Goal: Information Seeking & Learning: Learn about a topic

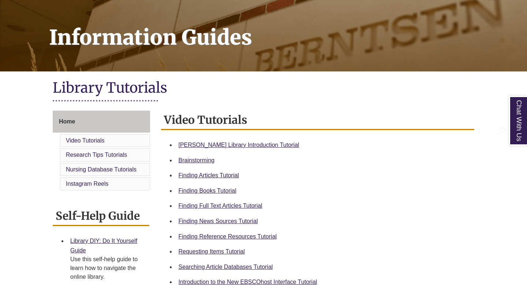
scroll to position [104, 0]
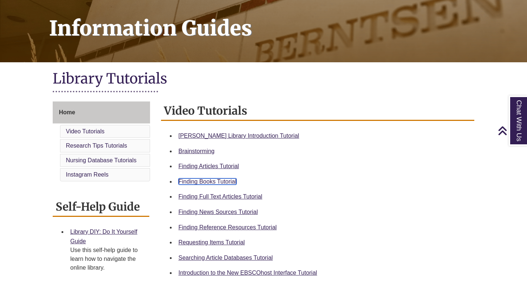
click at [200, 182] on link "Finding Books Tutorial" at bounding box center [207, 181] width 58 height 6
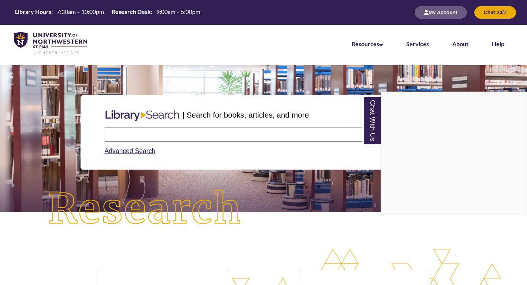
click at [184, 133] on div "Chat With Us" at bounding box center [263, 142] width 527 height 285
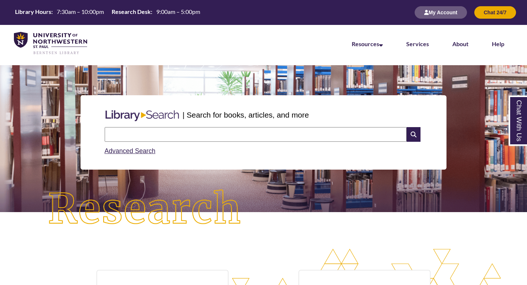
click at [184, 133] on input "text" at bounding box center [256, 134] width 302 height 15
type input "**********"
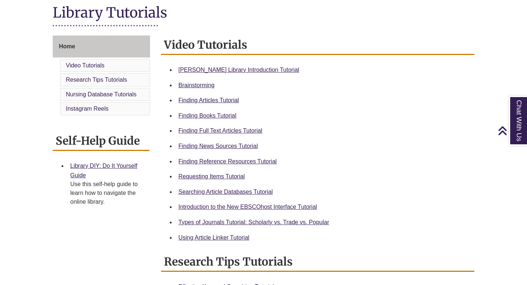
scroll to position [174, 0]
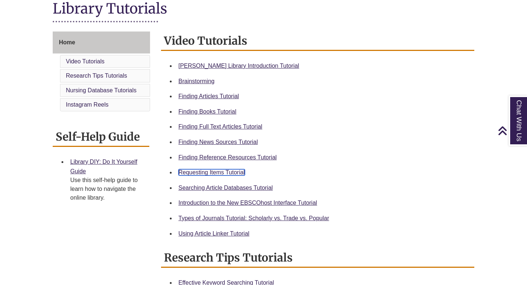
click at [211, 173] on link "Requesting Items Tutorial" at bounding box center [211, 172] width 66 height 6
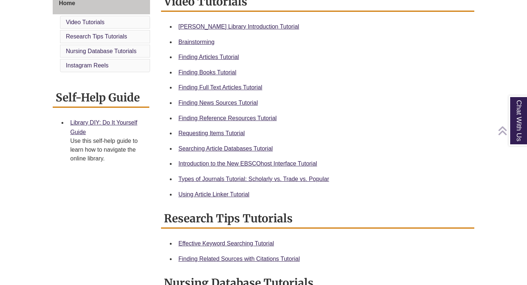
scroll to position [220, 0]
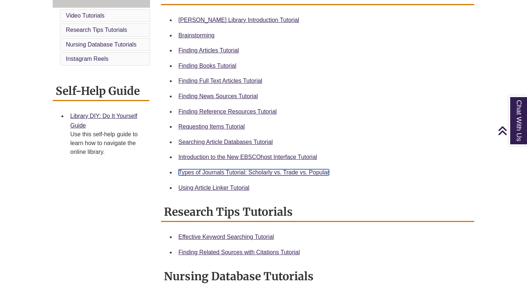
click at [206, 171] on link "Types of Journals Tutorial: Scholarly vs. Trade vs. Popular" at bounding box center [253, 172] width 151 height 6
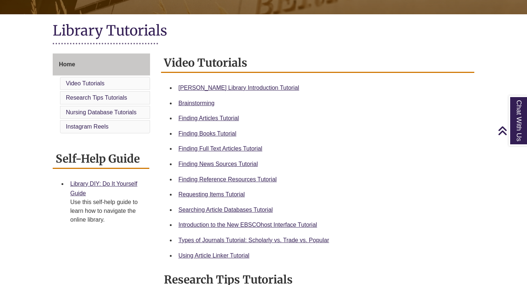
scroll to position [152, 0]
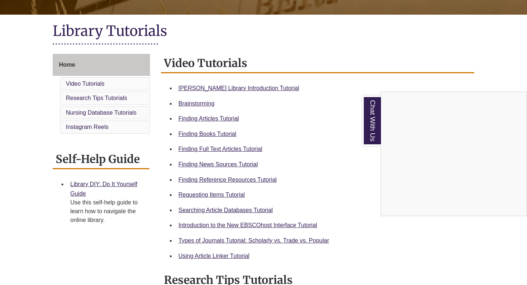
click at [221, 119] on div "Chat With Us" at bounding box center [263, 142] width 527 height 285
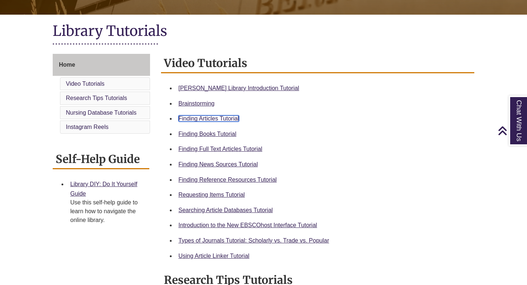
click at [221, 119] on link "Finding Articles Tutorial" at bounding box center [208, 118] width 60 height 6
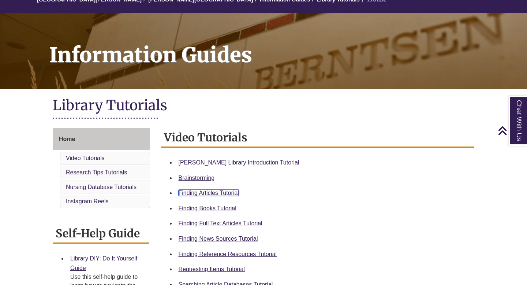
scroll to position [10, 0]
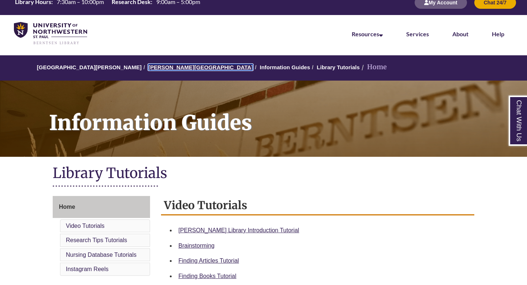
click at [169, 67] on link "[PERSON_NAME][GEOGRAPHIC_DATA]" at bounding box center [200, 67] width 105 height 6
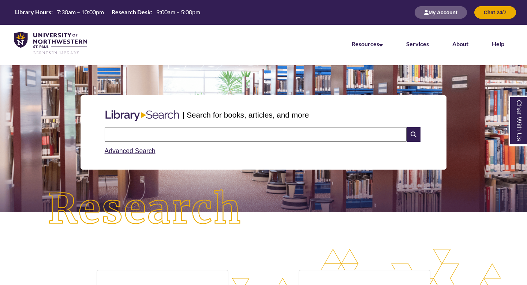
click at [151, 136] on input "text" at bounding box center [256, 134] width 302 height 15
type input "**********"
click at [406, 133] on icon at bounding box center [413, 134] width 14 height 15
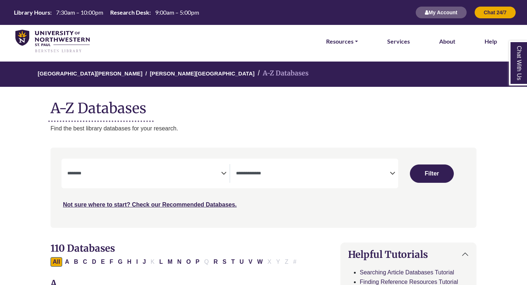
select select "Database Subject Filter"
select select "Database Types Filter"
click at [213, 176] on textarea "Search" at bounding box center [144, 174] width 154 height 6
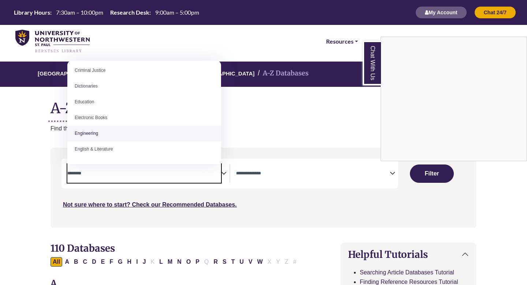
scroll to position [173, 0]
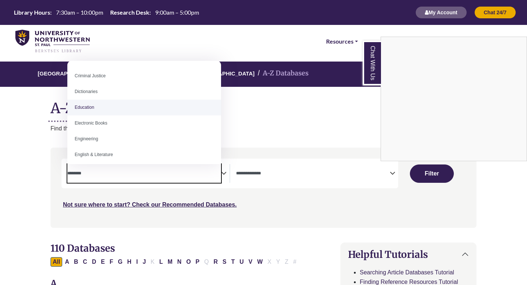
select select "*****"
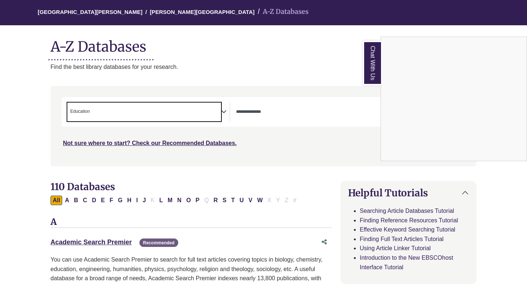
scroll to position [62, 0]
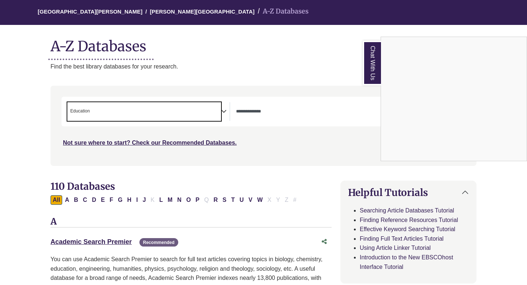
click at [372, 129] on div "Chat With Us" at bounding box center [263, 142] width 527 height 285
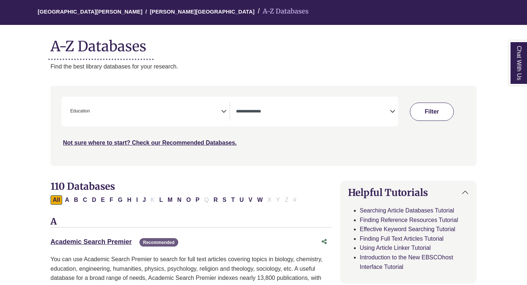
click at [424, 106] on button "Filter" at bounding box center [432, 111] width 44 height 18
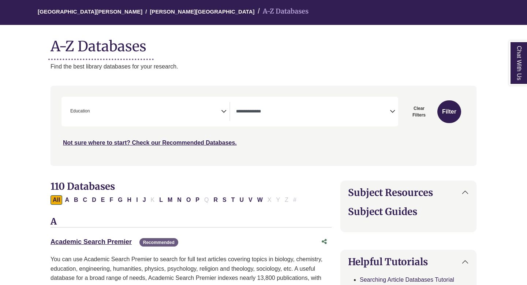
select select "Database Types Filter"
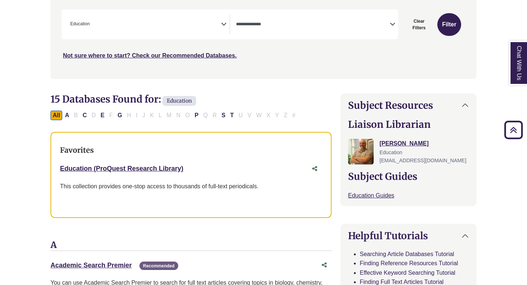
scroll to position [147, 0]
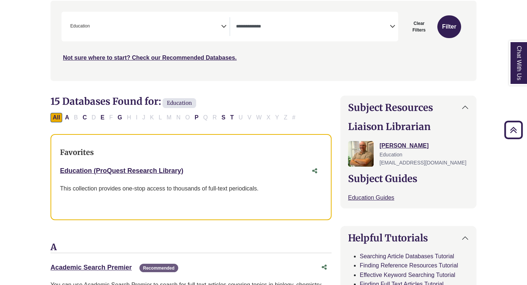
drag, startPoint x: 57, startPoint y: 168, endPoint x: 194, endPoint y: 172, distance: 137.2
click at [194, 172] on div "Favorites Education (ProQuest Research Library) This link opens in a new window…" at bounding box center [190, 177] width 281 height 86
copy link "Education (ProQuest Research Library)"
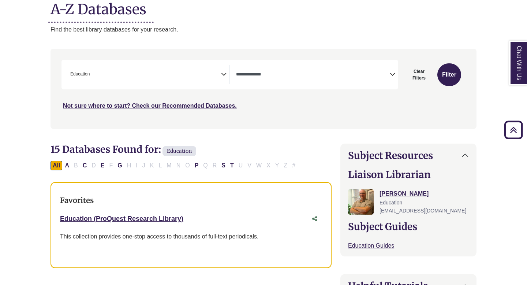
scroll to position [94, 0]
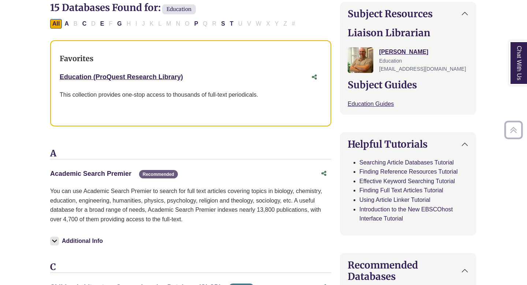
scroll to position [276, 0]
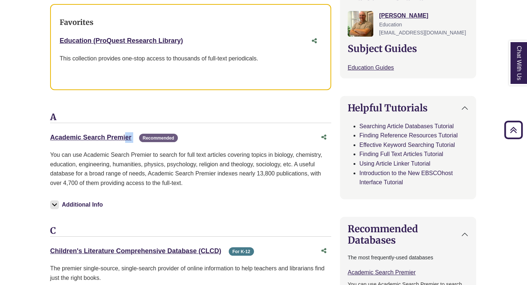
drag, startPoint x: 46, startPoint y: 135, endPoint x: 133, endPoint y: 135, distance: 87.8
copy div "Academic Search Premier This link opens in a new window"
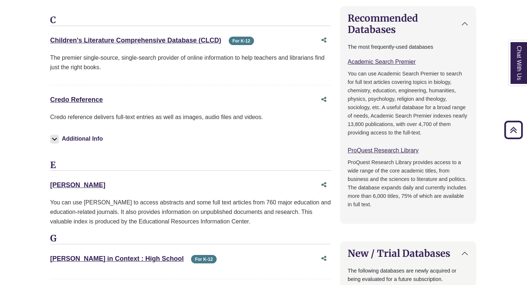
scroll to position [512, 0]
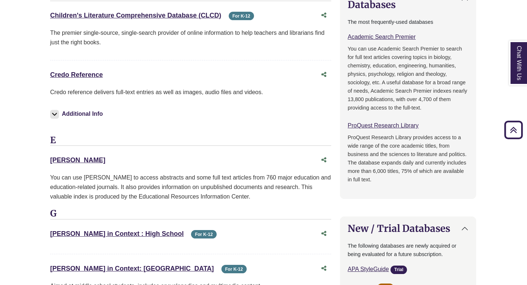
drag, startPoint x: 42, startPoint y: 156, endPoint x: 76, endPoint y: 158, distance: 34.1
click at [76, 158] on div "**********" at bounding box center [263, 270] width 448 height 1284
copy link "ERIC"
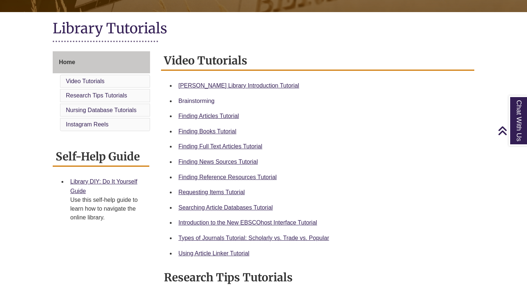
scroll to position [167, 0]
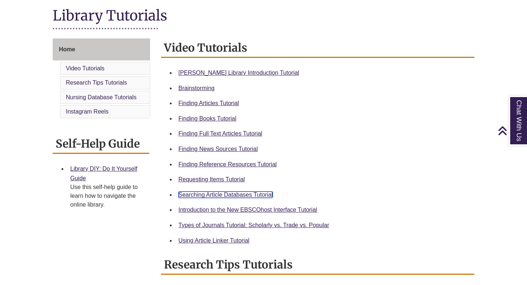
click at [210, 196] on link "Searching Article Databases Tutorial" at bounding box center [225, 194] width 94 height 6
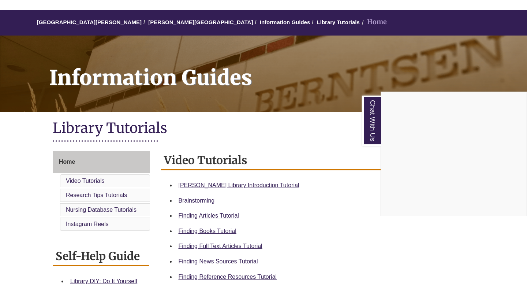
scroll to position [0, 0]
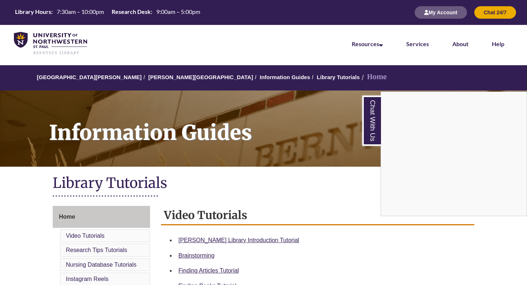
click at [168, 77] on div "Chat With Us" at bounding box center [263, 142] width 527 height 285
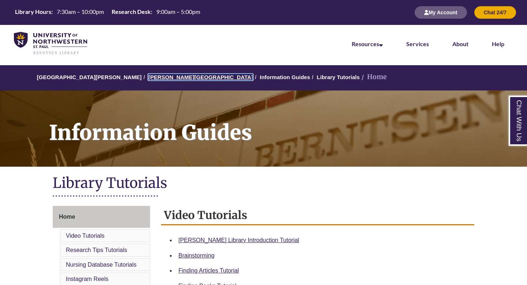
click at [168, 78] on link "[PERSON_NAME][GEOGRAPHIC_DATA]" at bounding box center [200, 77] width 105 height 6
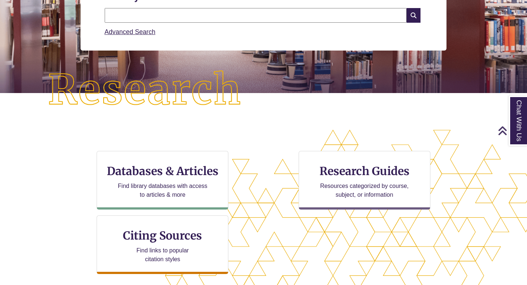
scroll to position [119, 0]
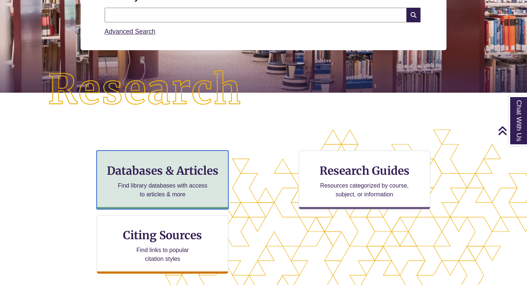
click at [183, 169] on h3 "Databases & Articles" at bounding box center [162, 170] width 119 height 14
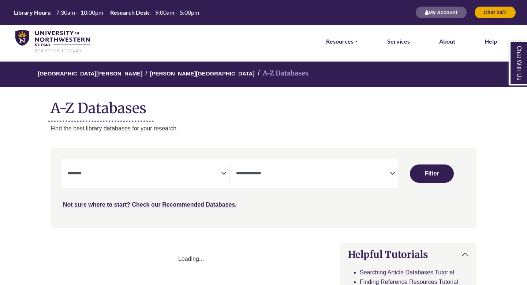
select select "Database Subject Filter"
select select "Database Types Filter"
select select "Database Subject Filter"
select select "Database Types Filter"
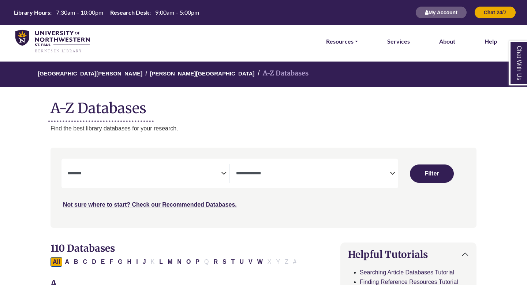
click at [136, 167] on span "Search filters" at bounding box center [144, 173] width 154 height 19
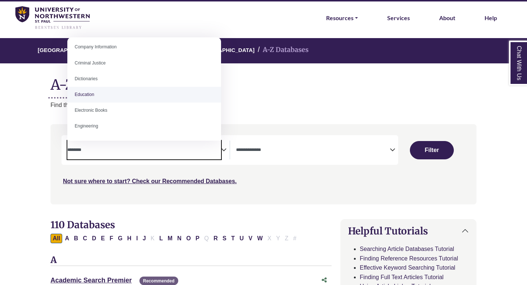
scroll to position [163, 0]
select select "*****"
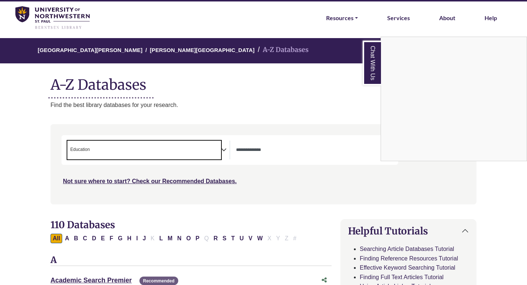
click at [272, 149] on div "Chat With Us" at bounding box center [263, 142] width 527 height 285
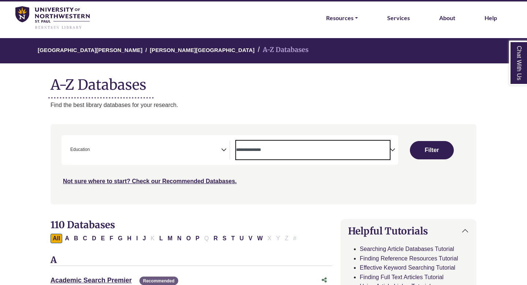
click at [272, 149] on textarea "Search" at bounding box center [313, 150] width 154 height 6
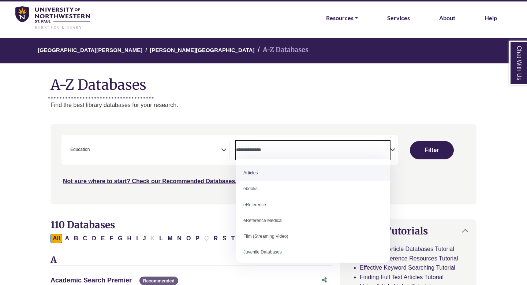
click at [282, 154] on span "Search filters" at bounding box center [313, 149] width 154 height 19
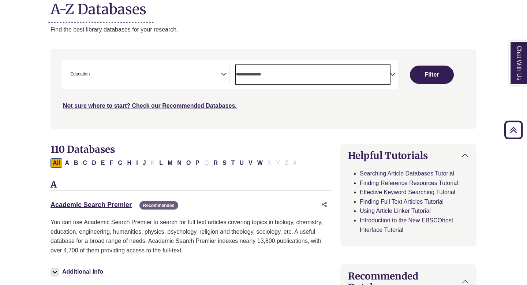
scroll to position [96, 0]
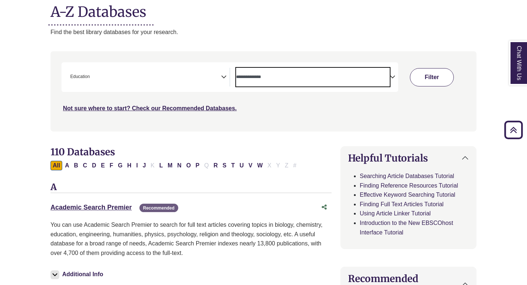
click at [417, 77] on button "Filter" at bounding box center [432, 77] width 44 height 18
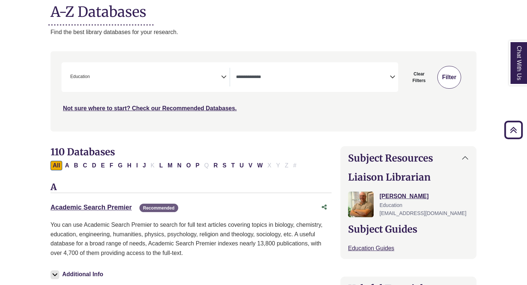
select select "Database Types Filter"
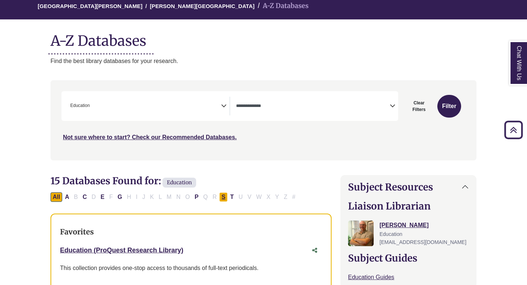
scroll to position [63, 0]
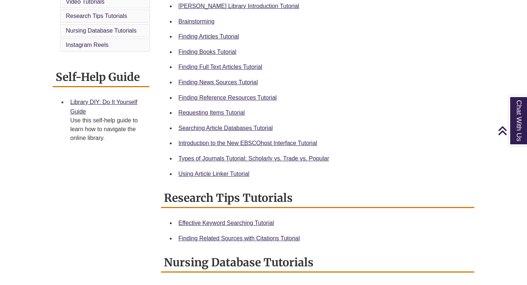
scroll to position [235, 0]
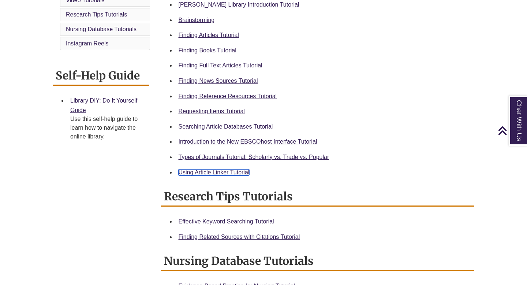
click at [192, 173] on link "Using Article Linker Tutorial" at bounding box center [213, 172] width 71 height 6
